Goal: Check status: Check status

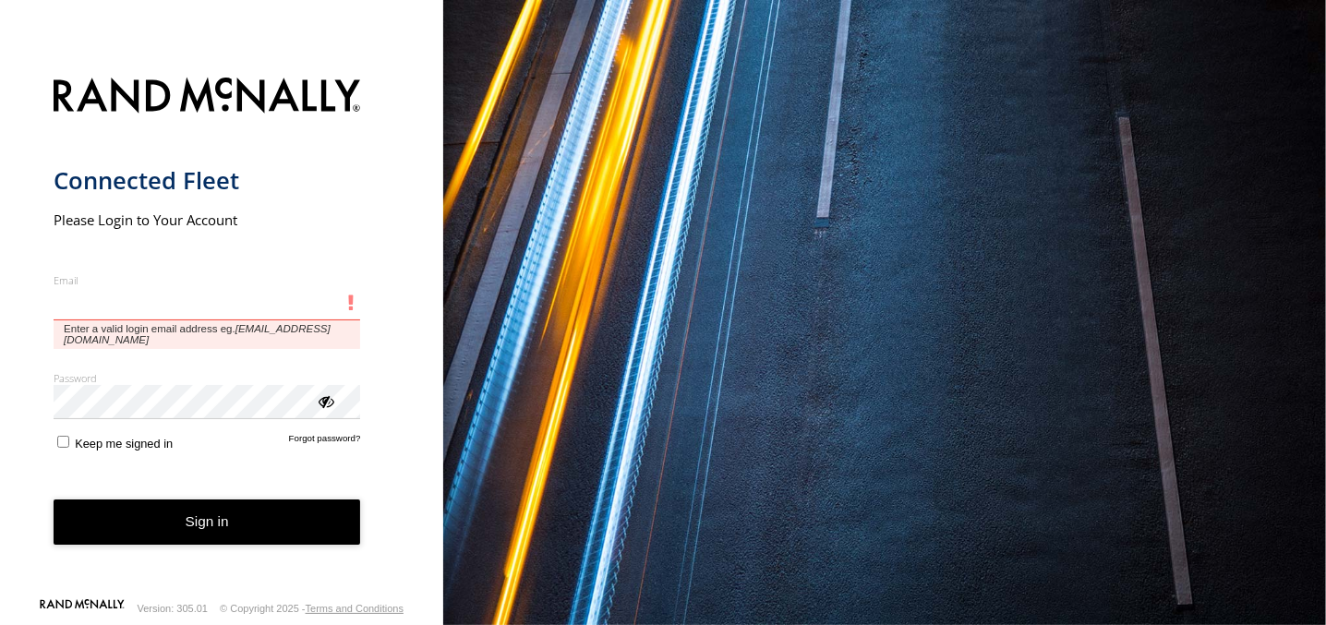
type input "**********"
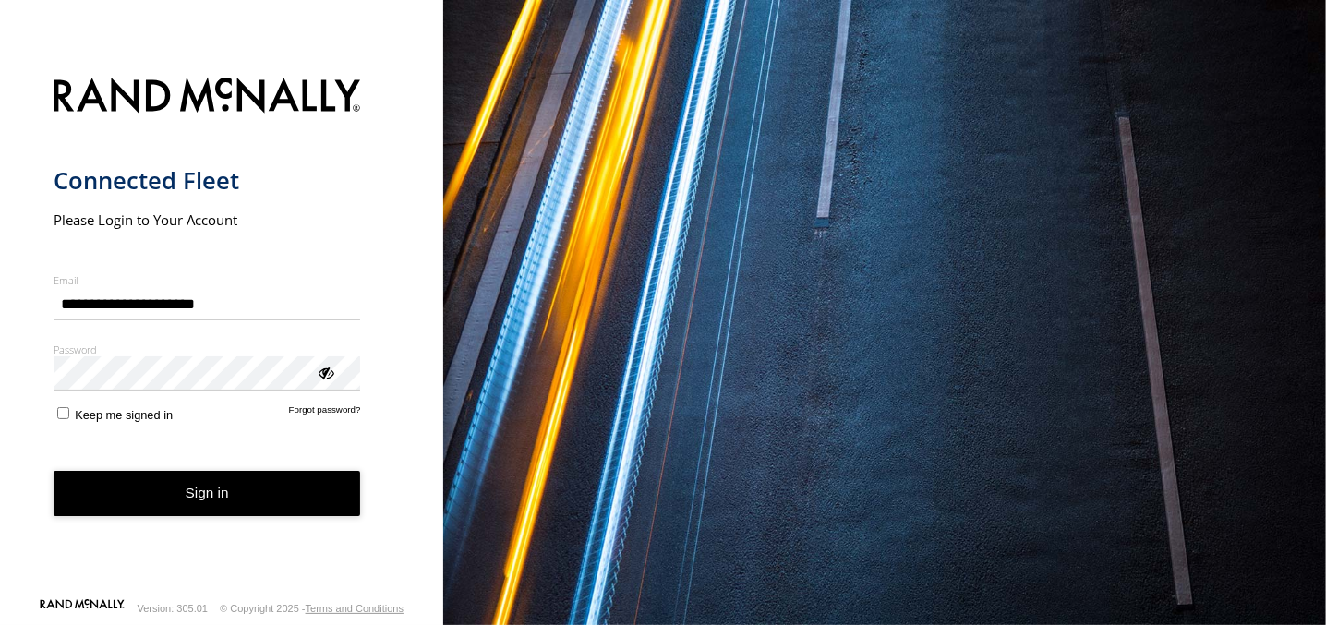
click at [204, 514] on button "Sign in" at bounding box center [208, 493] width 308 height 45
click at [219, 490] on button "Sign in" at bounding box center [208, 493] width 308 height 45
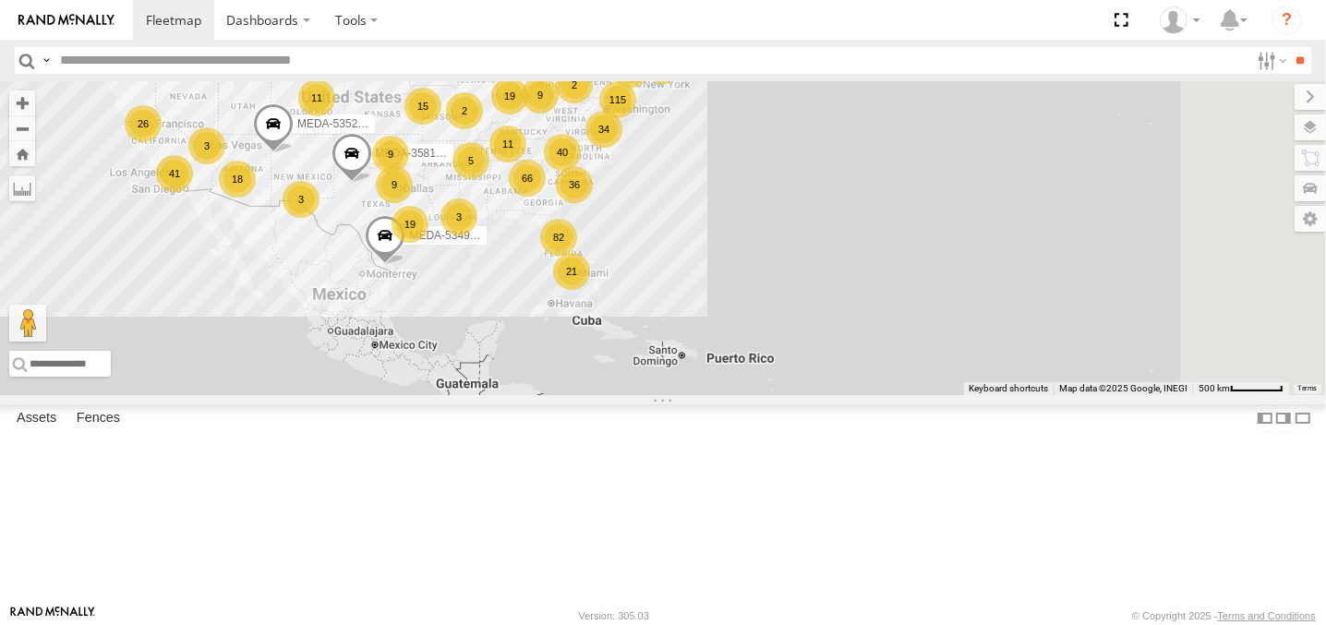
drag, startPoint x: 1023, startPoint y: 510, endPoint x: 739, endPoint y: 395, distance: 306.7
click at [747, 386] on div "R-3747-Swing MEDA-534904-Roll 82 115 2 66 77 34 19 9 41 36 21 69 15 18 19 9 9 4…" at bounding box center [663, 238] width 1326 height 314
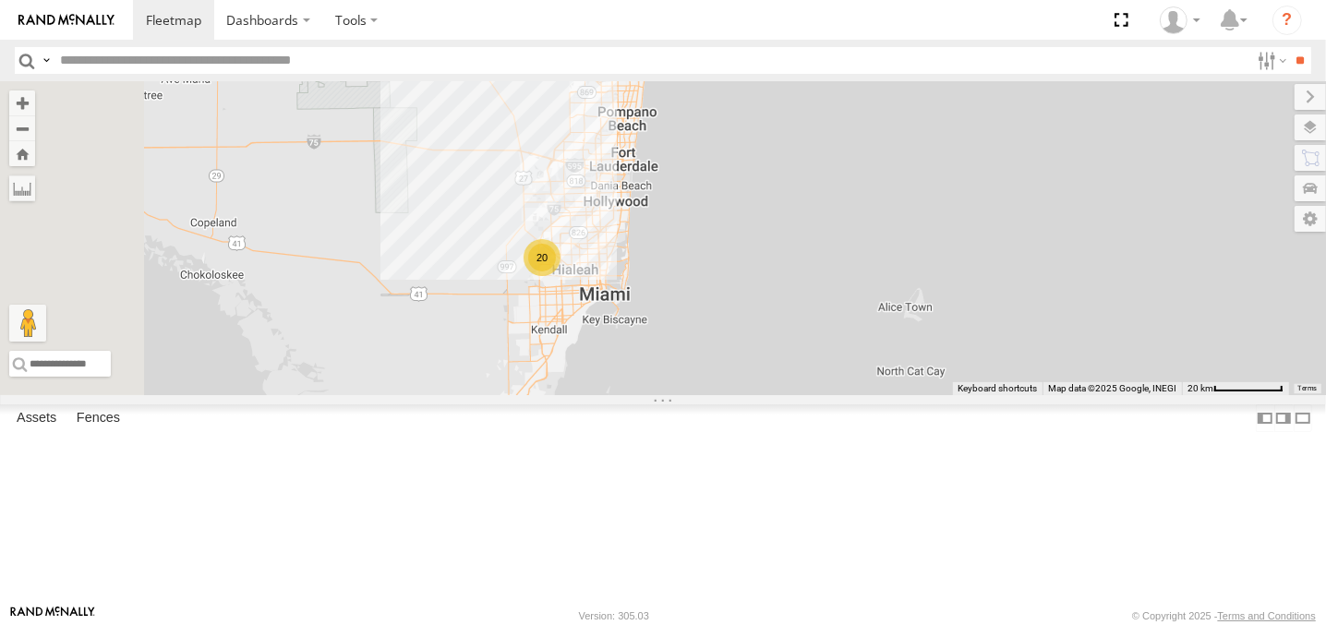
drag, startPoint x: 826, startPoint y: 355, endPoint x: 861, endPoint y: 429, distance: 81.8
click at [867, 395] on div "R-3747-Swing MEDA-534904-Roll R-391879-Swing MEDA-358103-Roll MEDA-535214-Roll …" at bounding box center [663, 238] width 1326 height 314
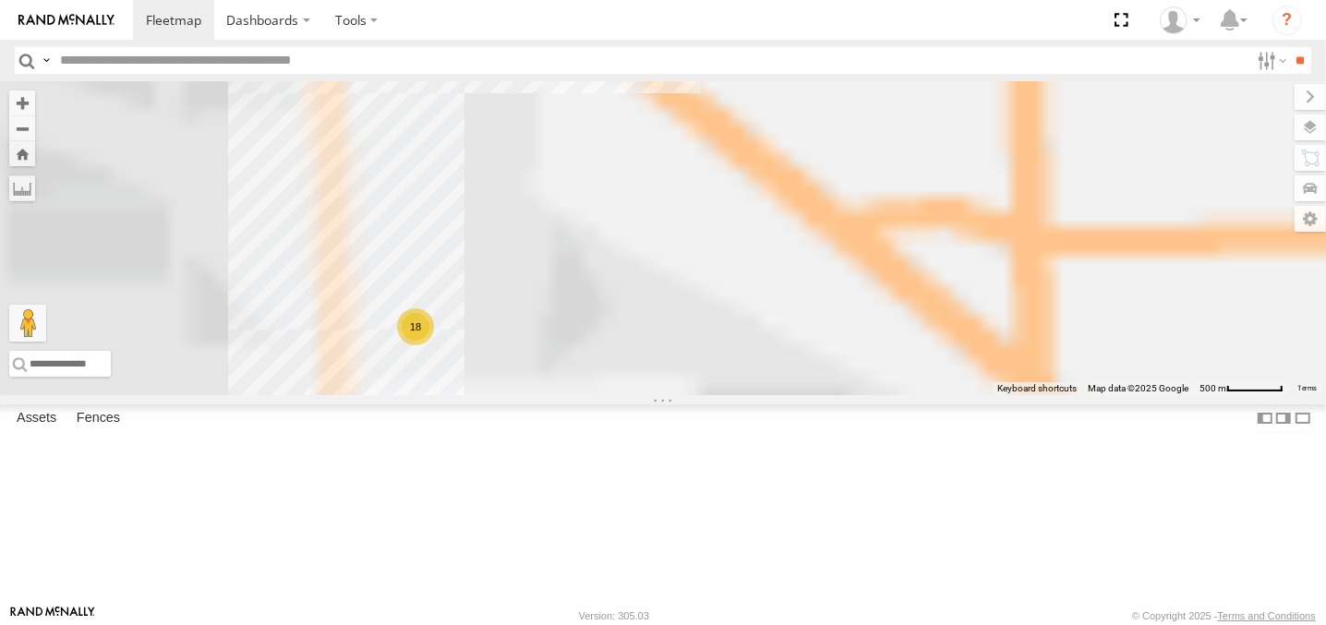
drag, startPoint x: 735, startPoint y: 401, endPoint x: 1003, endPoint y: 328, distance: 277.6
click at [1003, 328] on div "R-3747-Swing MEDA-534904-Roll R-391879-Swing MEDA-358103-Roll MEDA-535214-Roll …" at bounding box center [663, 238] width 1326 height 314
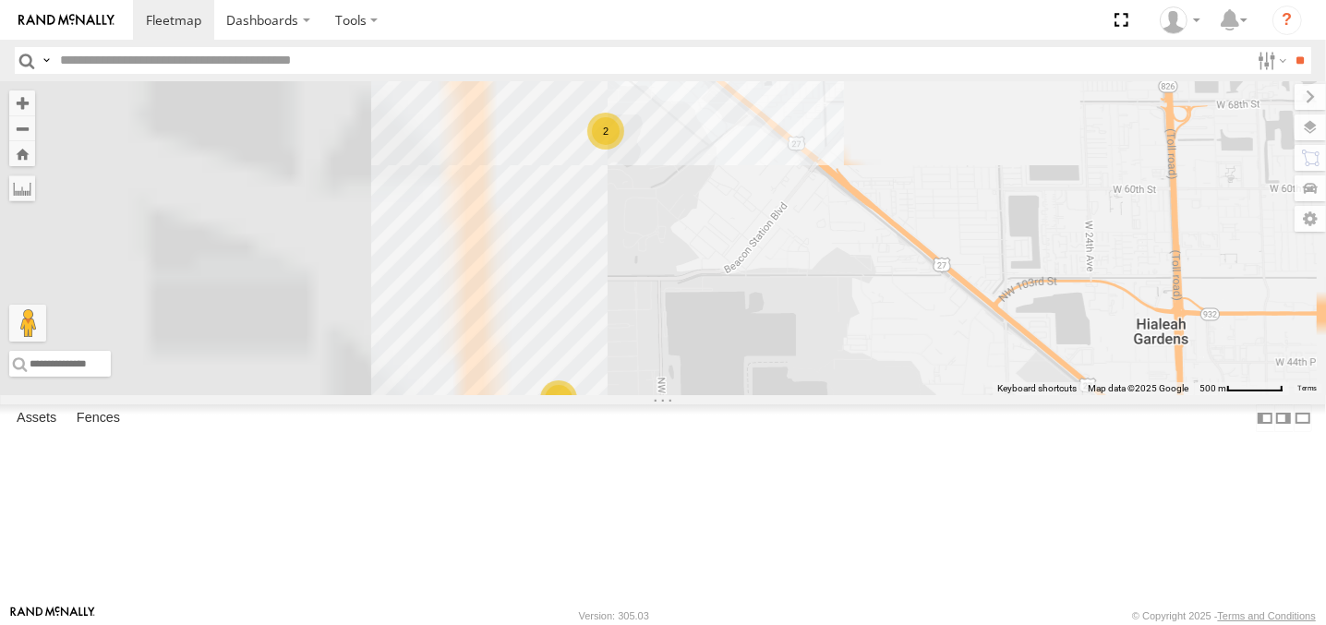
drag, startPoint x: 890, startPoint y: 297, endPoint x: 968, endPoint y: 427, distance: 150.8
click at [968, 395] on div "R-3747-Swing MEDA-534904-Roll R-391879-Swing MEDA-358103-Roll MEDA-535214-Roll …" at bounding box center [663, 238] width 1326 height 314
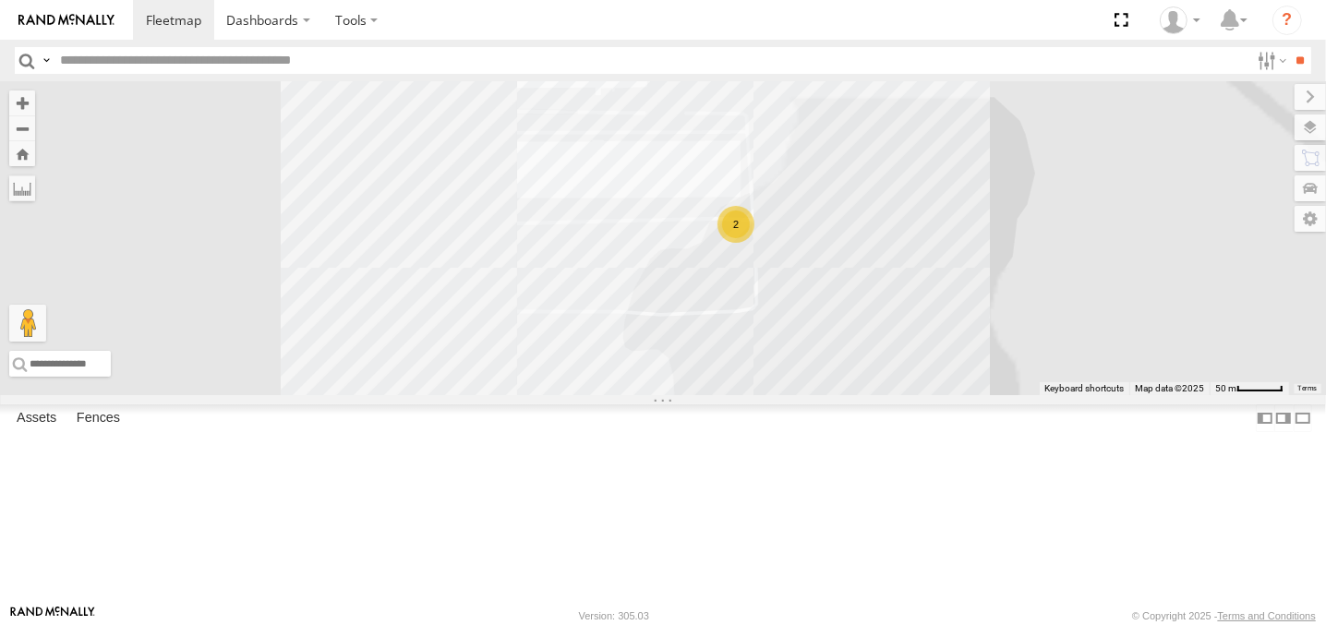
drag, startPoint x: 945, startPoint y: 347, endPoint x: 1070, endPoint y: 414, distance: 141.3
click at [1070, 395] on div "R-3747-Swing MEDA-534904-Roll R-391879-Swing MEDA-358103-Roll MEDA-535214-Roll …" at bounding box center [663, 238] width 1326 height 314
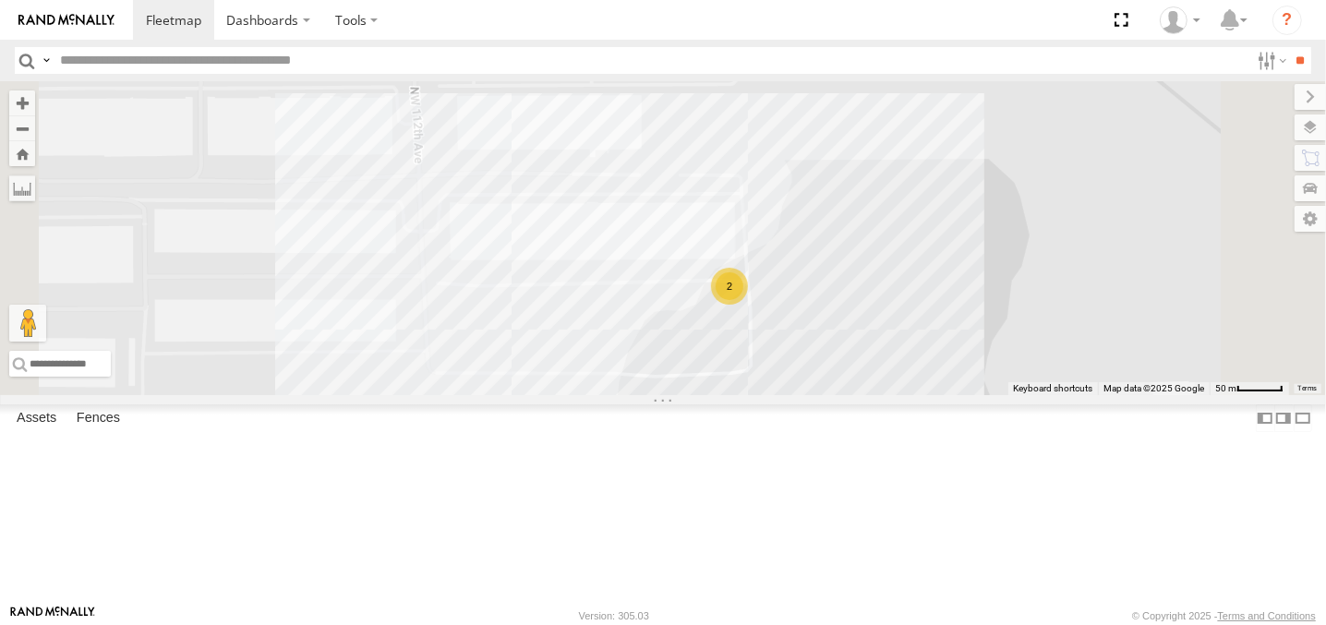
drag, startPoint x: 1111, startPoint y: 450, endPoint x: 1104, endPoint y: 512, distance: 62.3
click at [1104, 395] on div "R-3747-Swing MEDA-534904-Roll R-391879-Swing MEDA-358103-Roll MEDA-535214-Roll …" at bounding box center [663, 238] width 1326 height 314
